Goal: Information Seeking & Learning: Learn about a topic

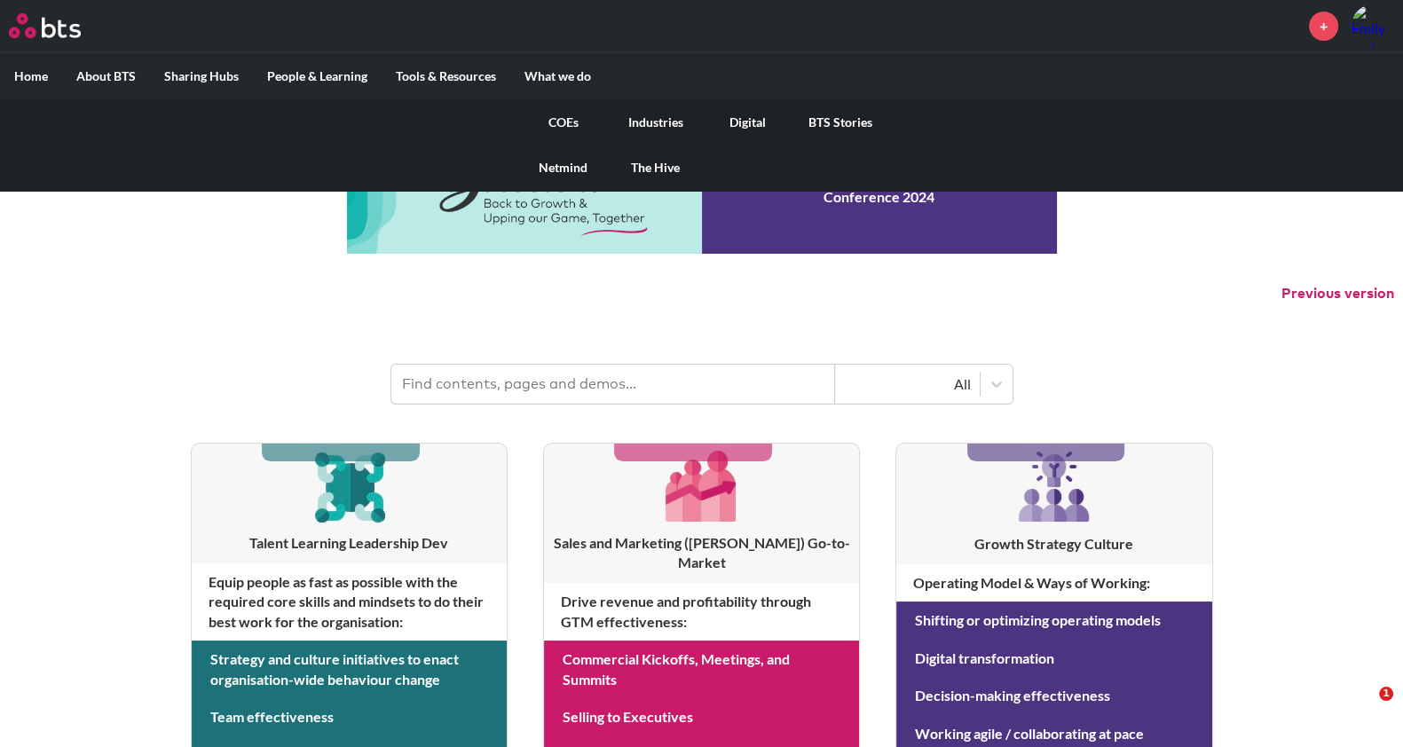
click at [564, 113] on link "COEs" at bounding box center [563, 122] width 92 height 46
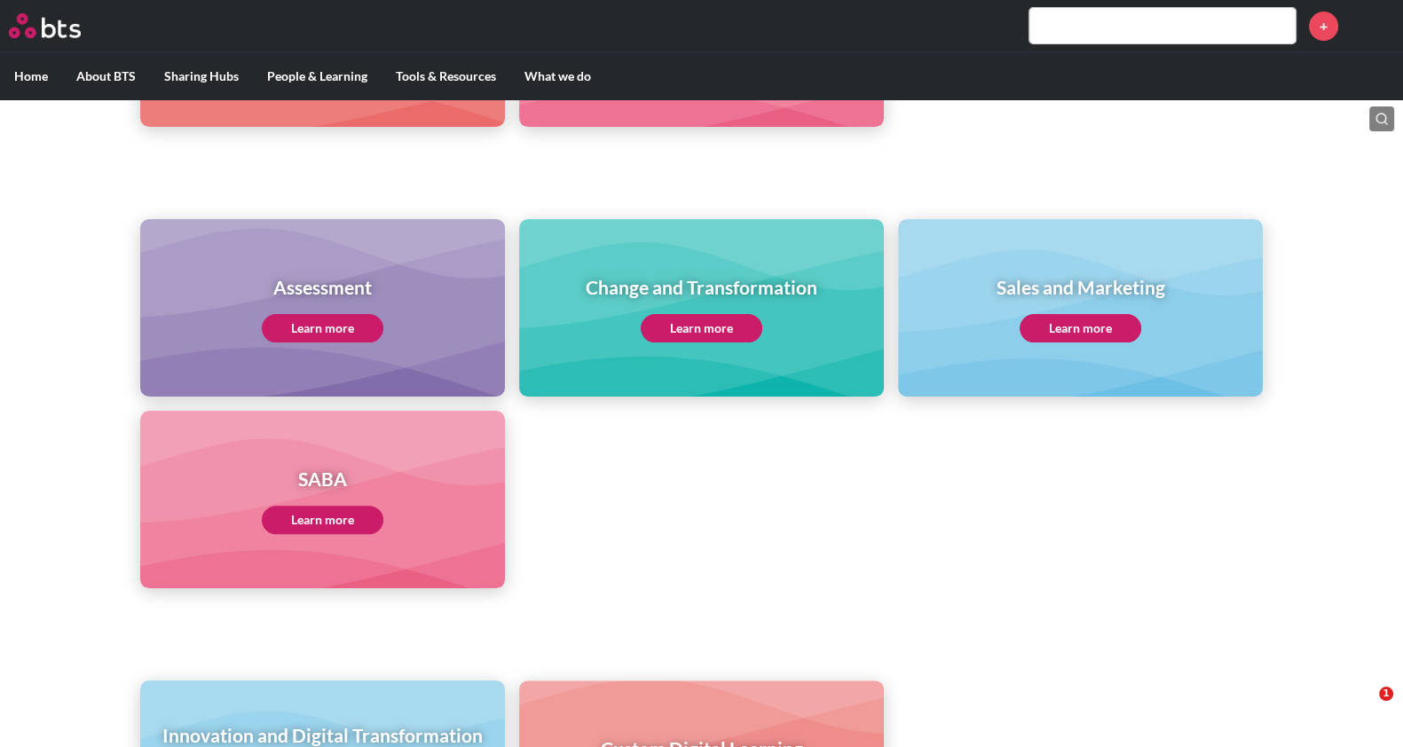
scroll to position [881, 0]
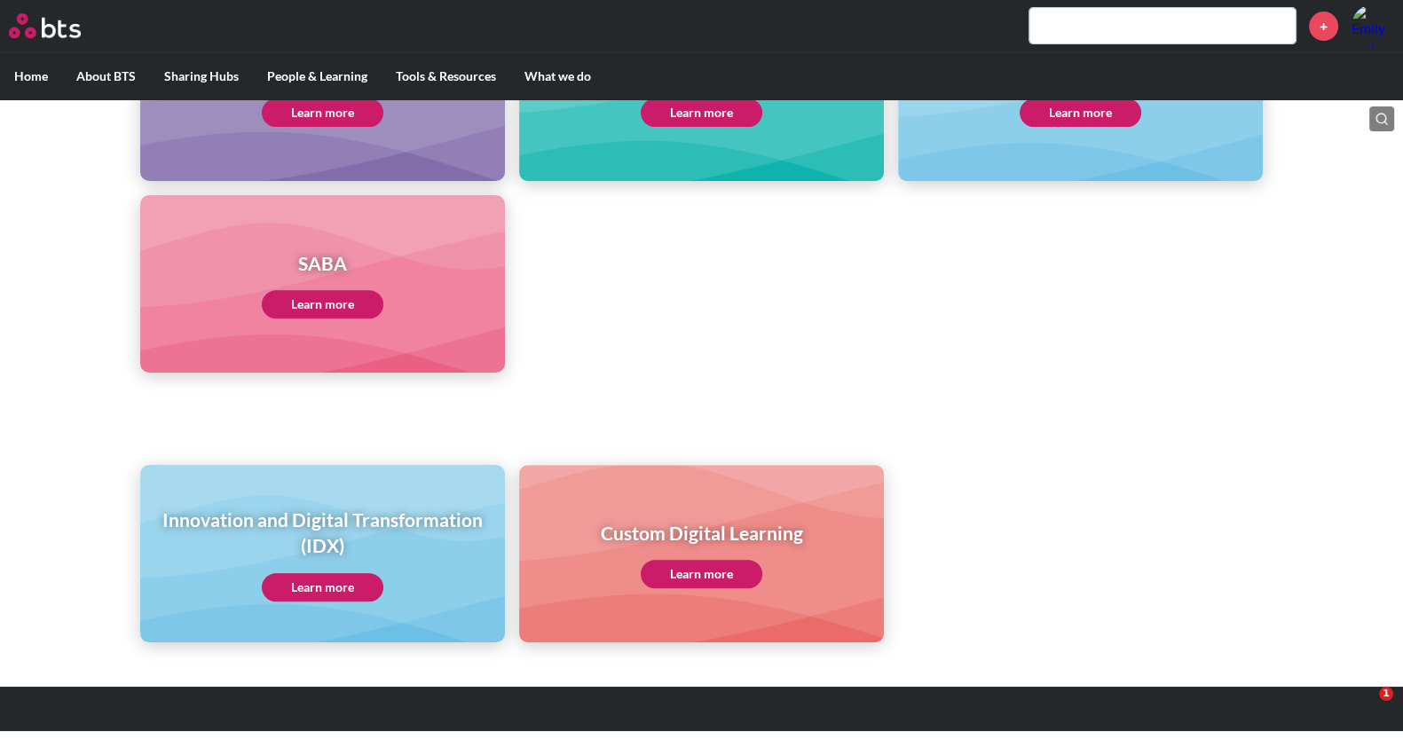
click at [351, 595] on link "Learn more" at bounding box center [323, 587] width 122 height 28
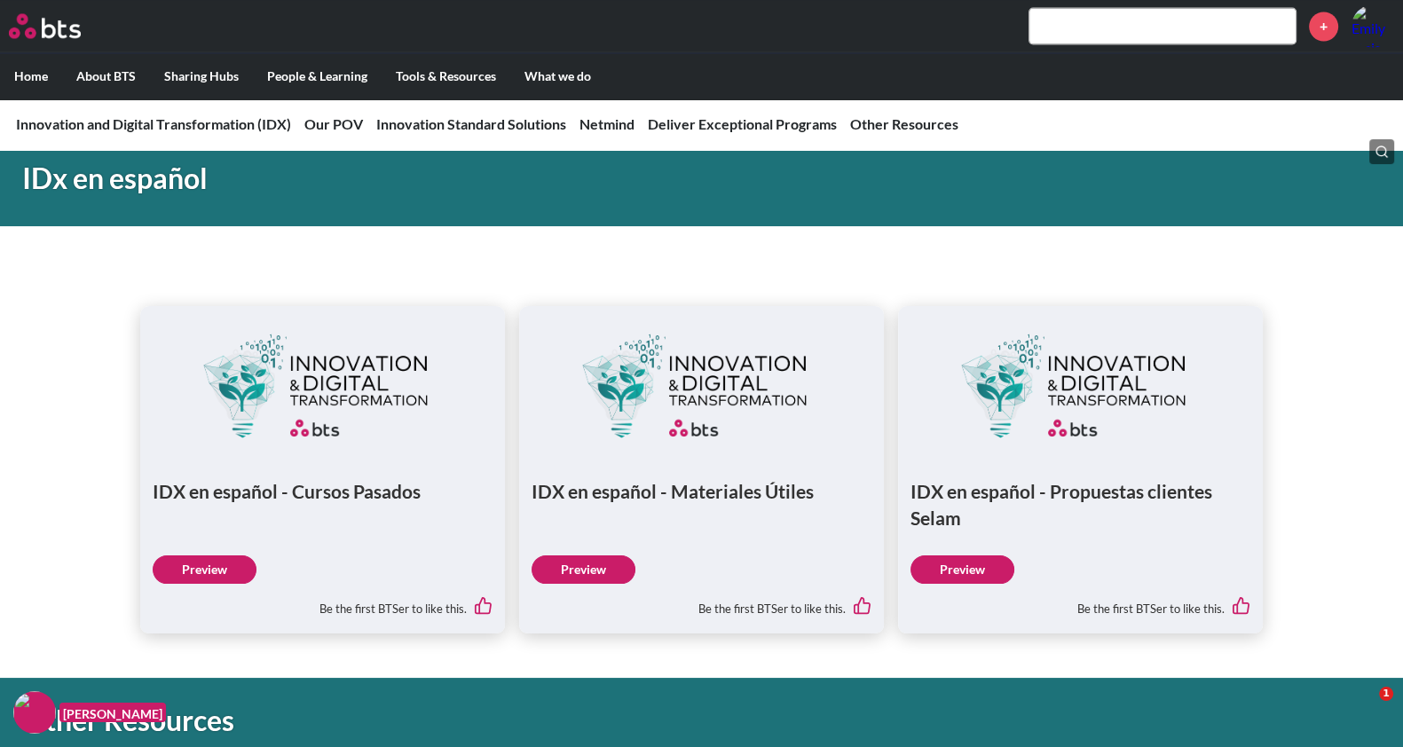
scroll to position [3328, 0]
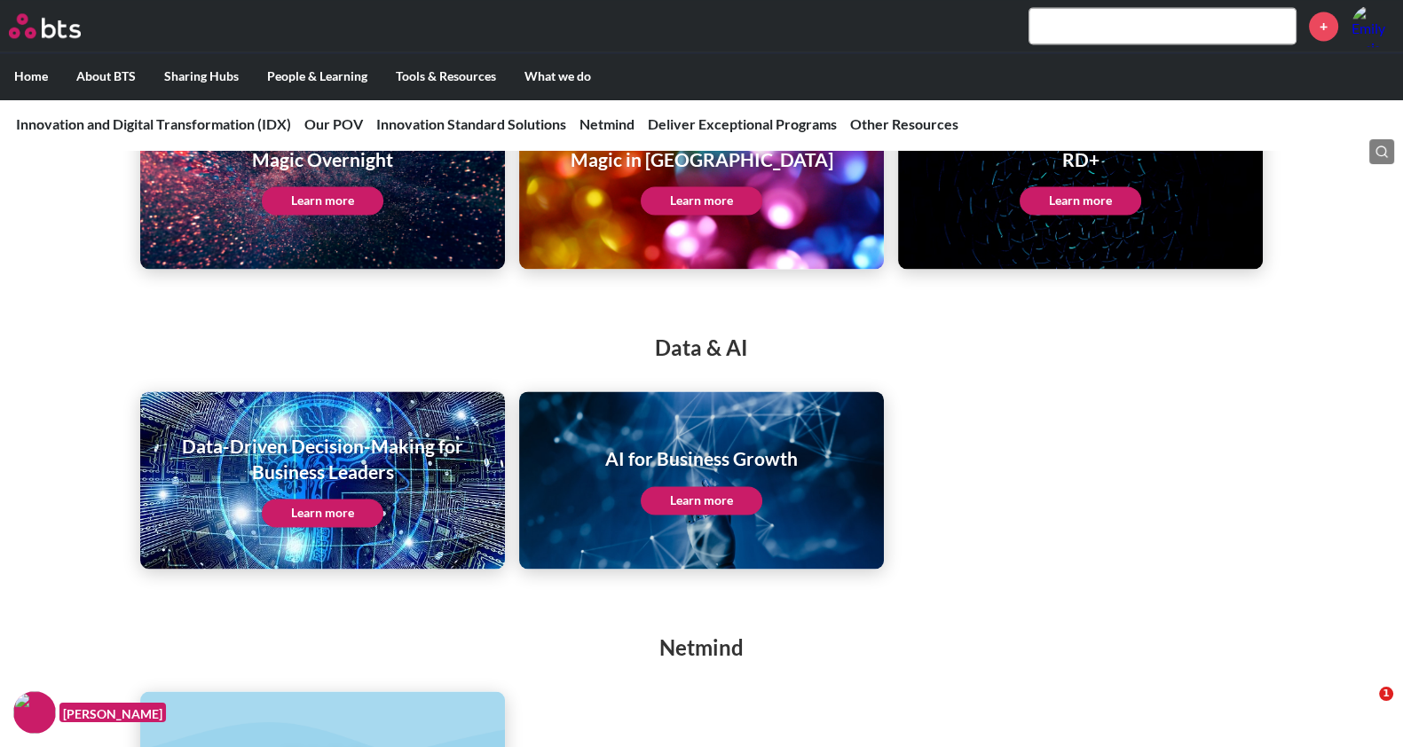
click at [718, 496] on link "Learn more" at bounding box center [702, 500] width 122 height 28
